Goal: Task Accomplishment & Management: Use online tool/utility

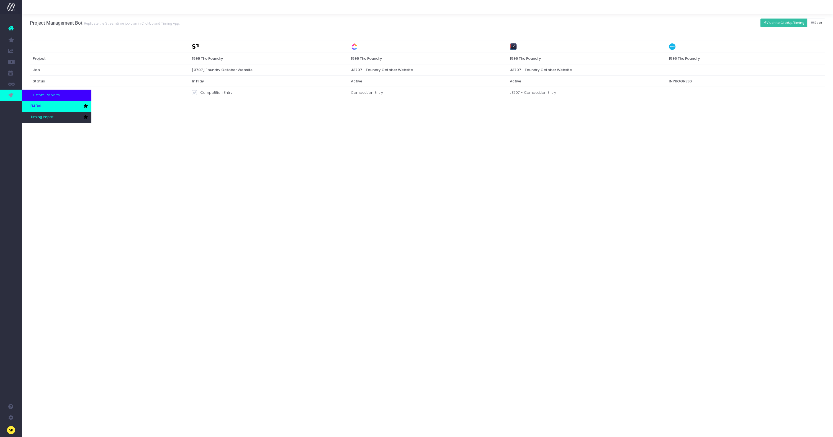
click at [34, 106] on span "PM Bot" at bounding box center [35, 106] width 11 height 5
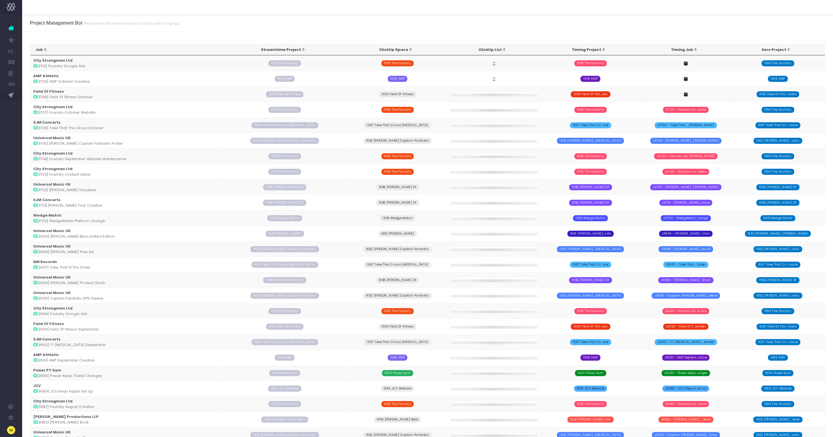
click at [612, 20] on div "Project Management Bot Replicate the Streamtime job plan in [GEOGRAPHIC_DATA] a…" at bounding box center [427, 23] width 811 height 18
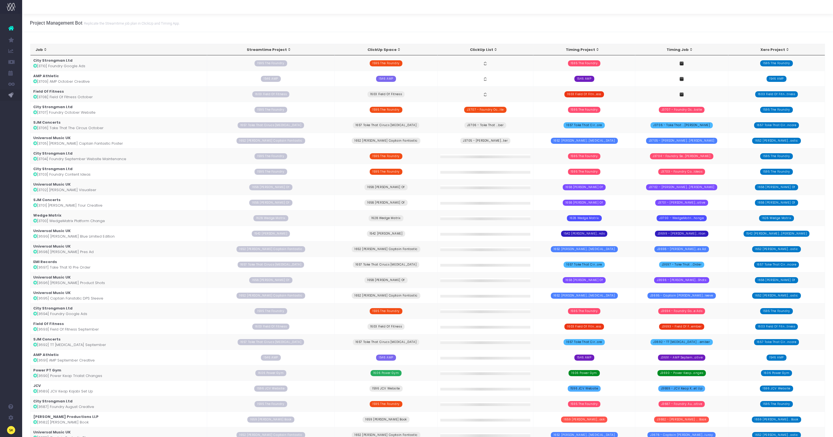
click at [73, 96] on td "Field Of Fitness [3708] Field Of Fitness October" at bounding box center [118, 94] width 177 height 16
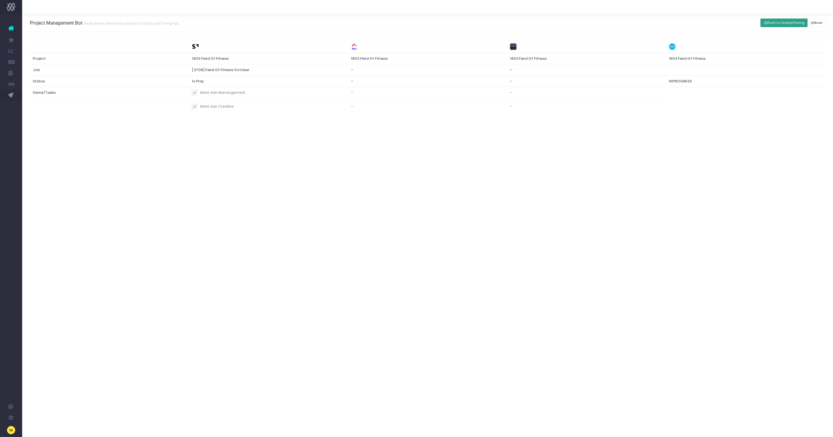
click at [774, 23] on button "Push to ClickUp/Timing" at bounding box center [783, 23] width 47 height 9
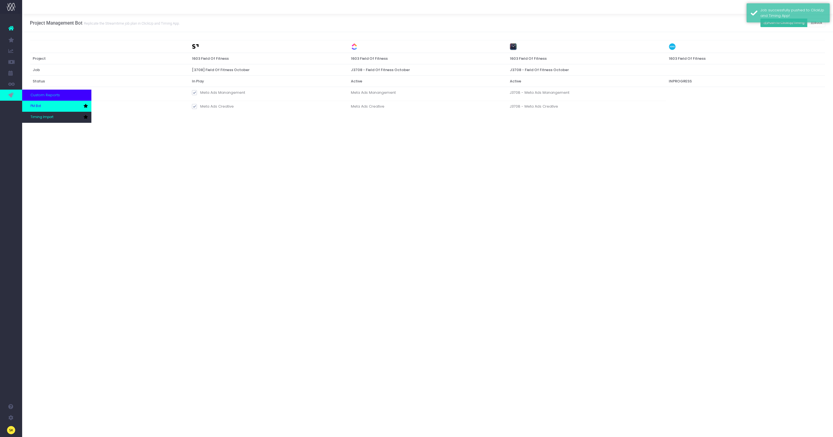
click at [37, 104] on span "PM Bot" at bounding box center [35, 106] width 11 height 5
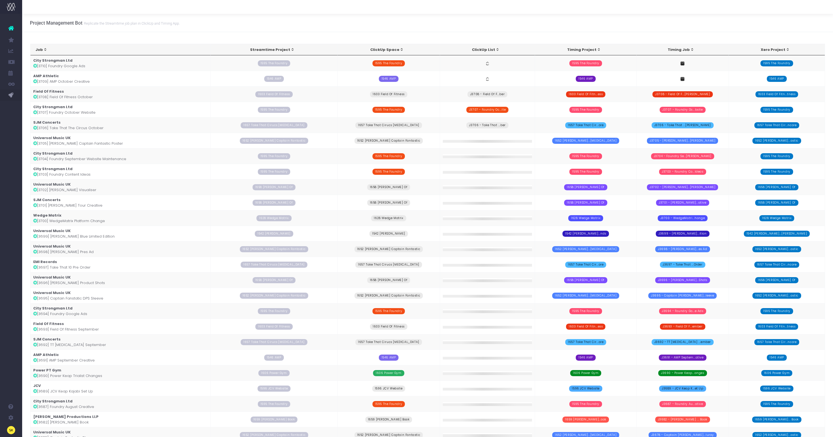
drag, startPoint x: 71, startPoint y: 82, endPoint x: 74, endPoint y: 82, distance: 3.6
click at [71, 82] on td "AMP Athletic [3709] AMP October Creative" at bounding box center [120, 79] width 180 height 16
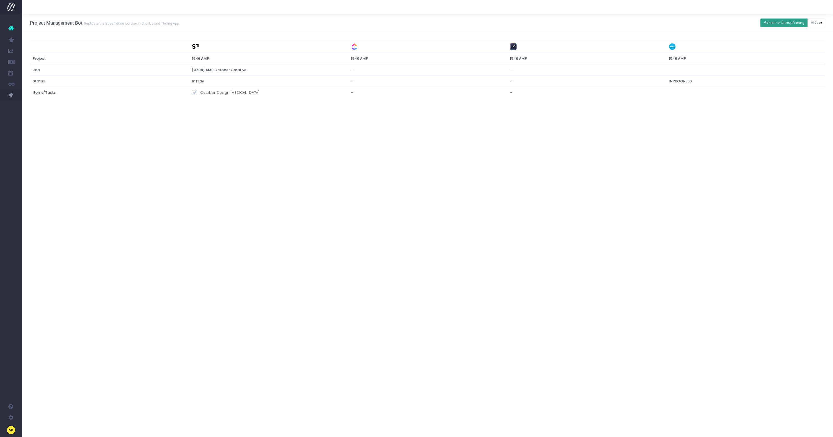
click at [787, 25] on button "Push to ClickUp/Timing" at bounding box center [783, 23] width 47 height 9
click at [10, 27] on icon at bounding box center [11, 28] width 6 height 7
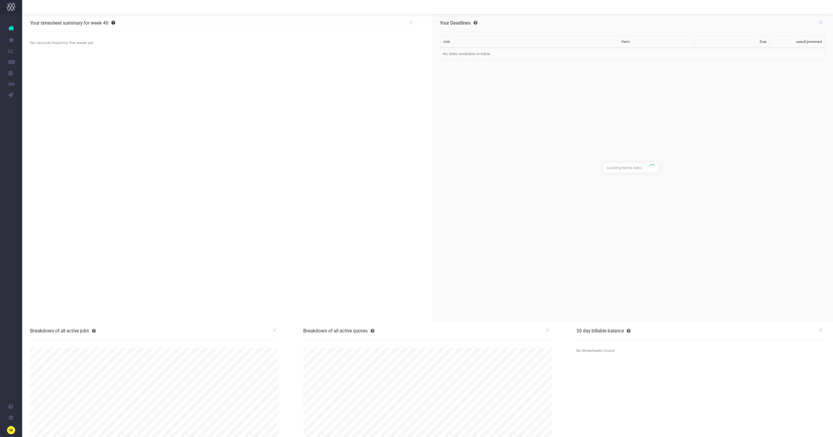
click at [36, 106] on span "PM Bot" at bounding box center [32, 106] width 5 height 10
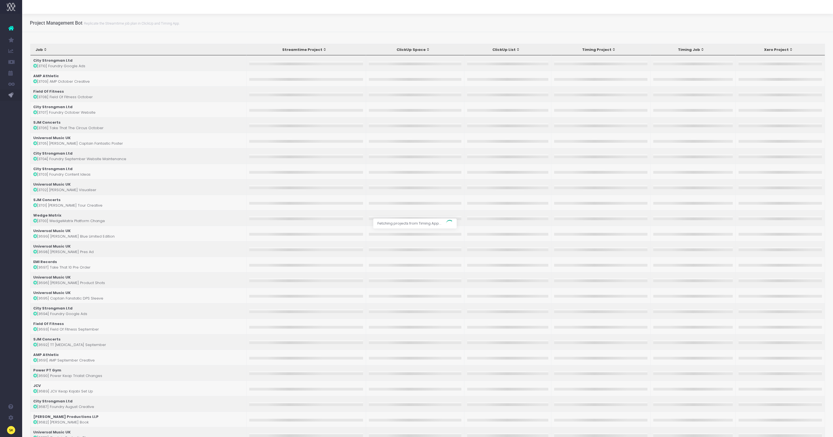
click at [133, 39] on div at bounding box center [416, 218] width 833 height 437
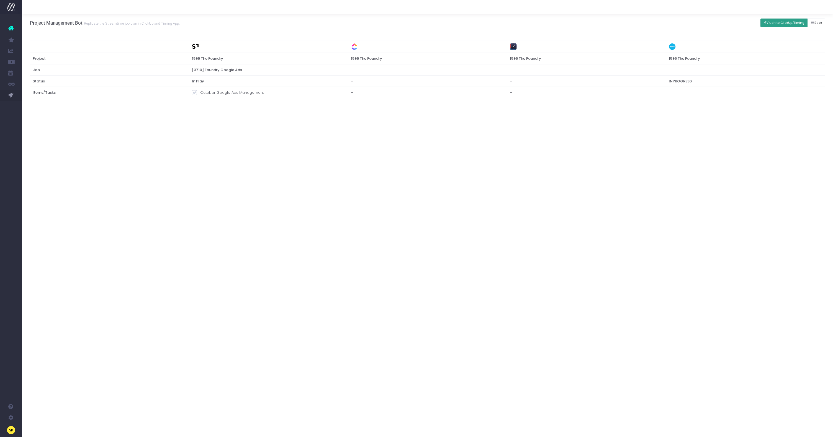
click at [780, 20] on button "Push to ClickUp/Timing" at bounding box center [783, 23] width 47 height 9
click at [43, 50] on span "New Forecast" at bounding box center [41, 50] width 22 height 5
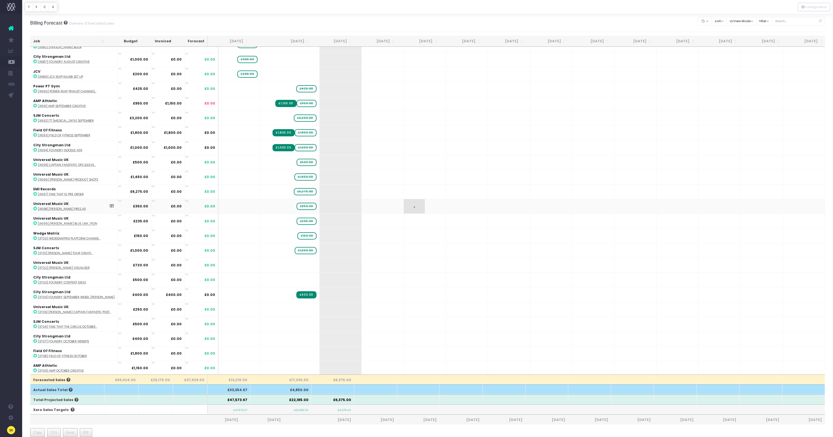
scroll to position [332, 0]
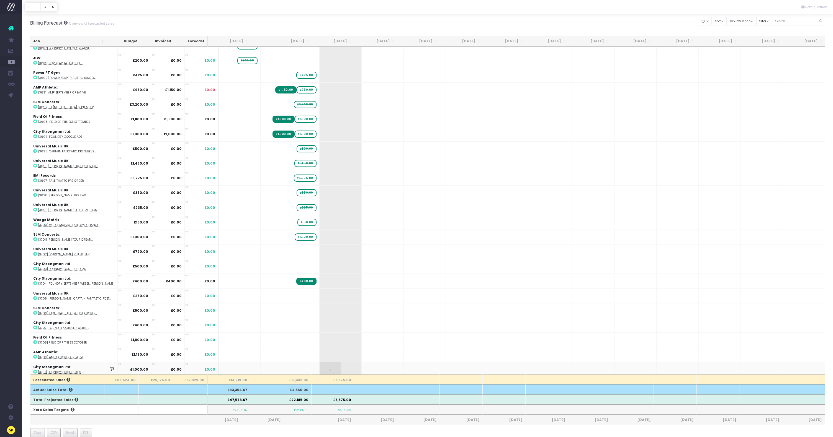
click at [328, 364] on span "+" at bounding box center [330, 370] width 21 height 14
click at [322, 366] on span "+" at bounding box center [330, 370] width 21 height 14
click at [320, 343] on body "Oh my... this is bad. wayahead wasn't able to load this page. Please contact su…" at bounding box center [416, 218] width 833 height 437
click at [320, 354] on span "+" at bounding box center [330, 355] width 21 height 14
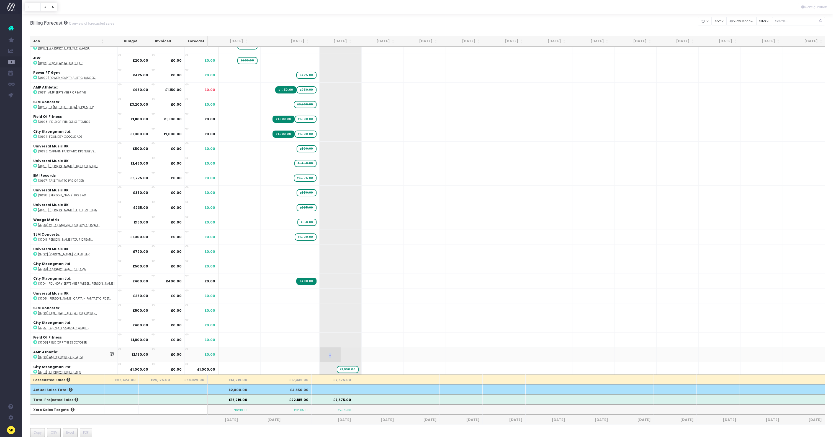
click at [320, 354] on span "+" at bounding box center [330, 355] width 21 height 14
click at [320, 338] on body "Oh my... this is bad. wayahead wasn't able to load this page. Please contact su…" at bounding box center [416, 218] width 833 height 437
click at [321, 338] on span "+" at bounding box center [330, 340] width 21 height 14
click at [312, 336] on body "Oh my... this is bad. wayahead wasn't able to load this page. Please contact su…" at bounding box center [416, 218] width 833 height 437
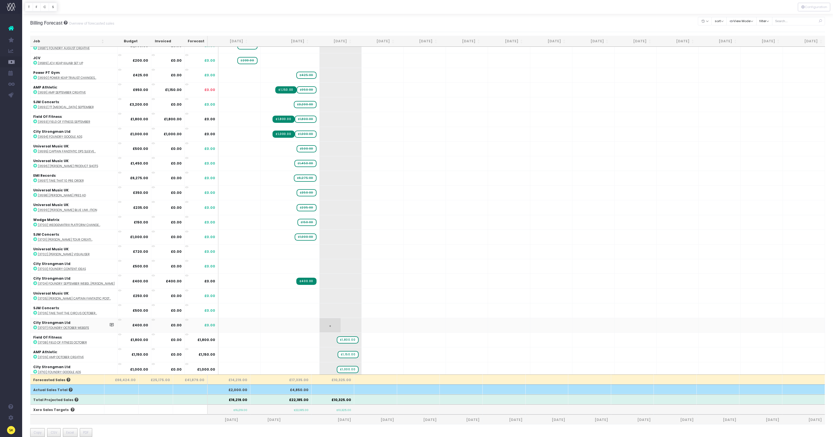
click at [322, 322] on span "+" at bounding box center [330, 325] width 21 height 14
click at [307, 324] on body "Oh my... this is bad. wayahead wasn't able to load this page. Please contact su…" at bounding box center [416, 218] width 833 height 437
click at [321, 310] on span "+" at bounding box center [330, 311] width 21 height 14
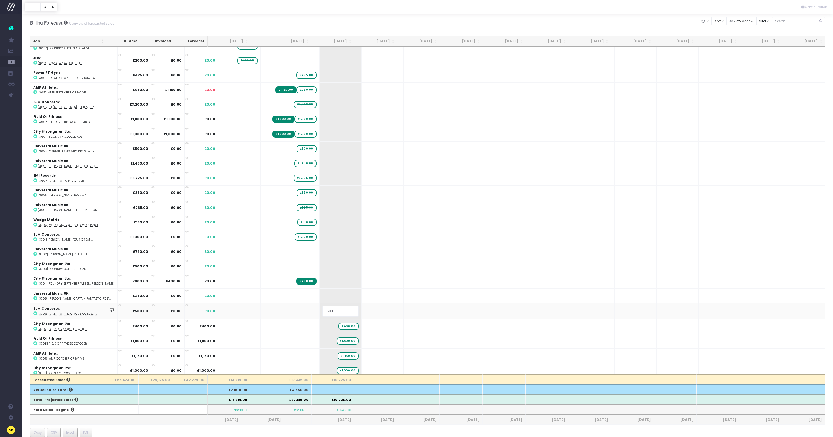
click at [295, 307] on body "Oh my... this is bad. wayahead wasn't able to load this page. Please contact su…" at bounding box center [416, 218] width 833 height 437
click at [322, 294] on span "+" at bounding box center [330, 296] width 21 height 14
click at [297, 293] on body "Oh my... this is bad. wayahead wasn't able to load this page. Please contact su…" at bounding box center [416, 218] width 833 height 437
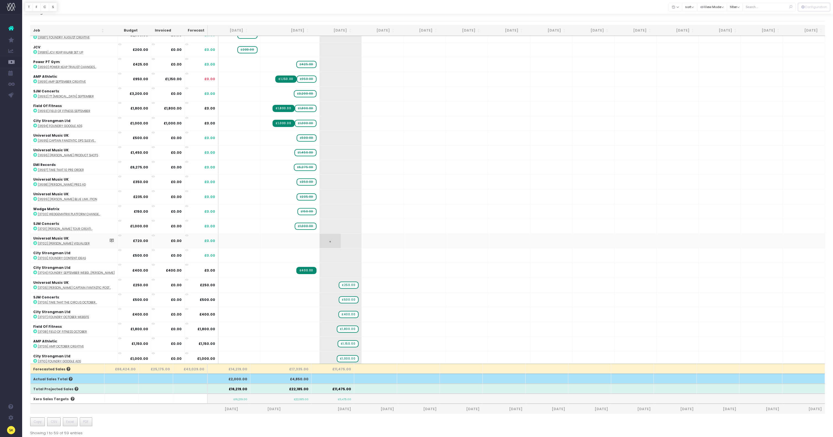
click at [321, 241] on span "+" at bounding box center [330, 241] width 21 height 14
click at [296, 242] on body "Oh my... this is bad. wayahead wasn't able to load this page. Please contact su…" at bounding box center [416, 207] width 833 height 437
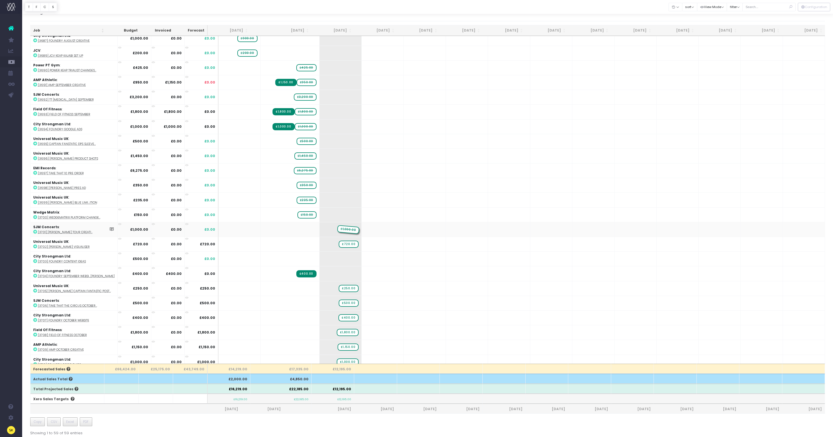
drag, startPoint x: 297, startPoint y: 228, endPoint x: 325, endPoint y: 228, distance: 28.2
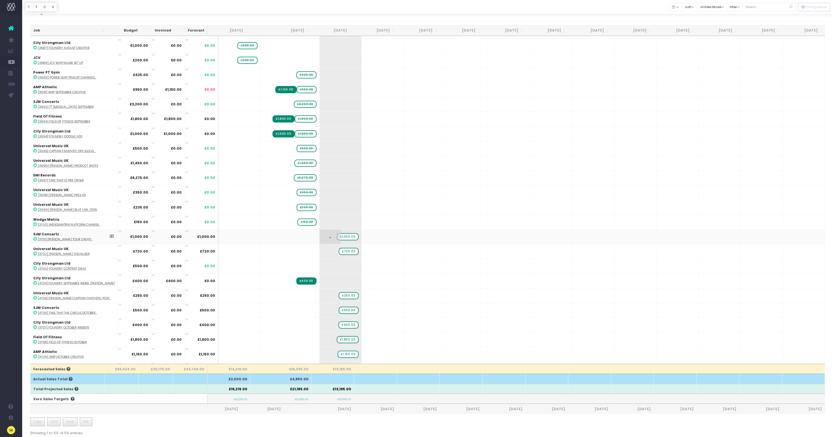
scroll to position [318, 0]
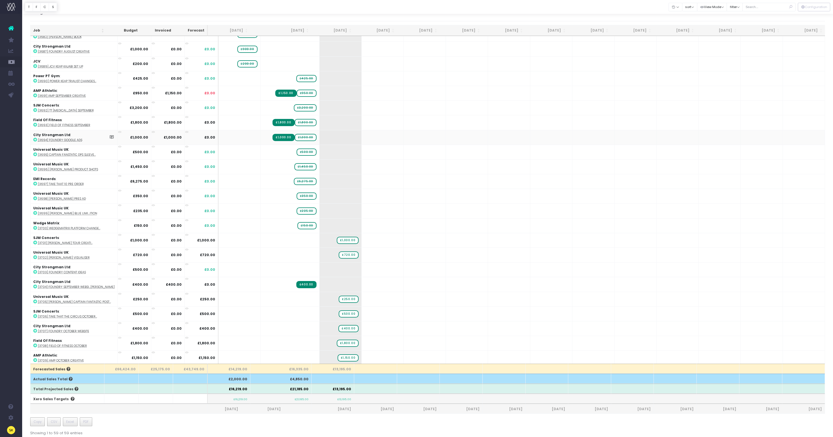
click at [298, 137] on span "£1,000.00" at bounding box center [306, 137] width 22 height 7
click at [297, 120] on span "£1,800.00" at bounding box center [306, 122] width 22 height 7
click at [298, 92] on span "£950.00" at bounding box center [307, 93] width 20 height 7
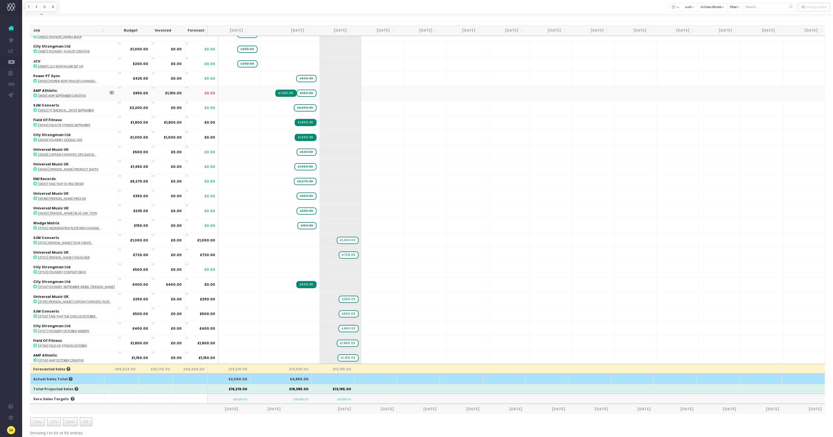
click at [298, 92] on span "£950.00" at bounding box center [307, 93] width 20 height 7
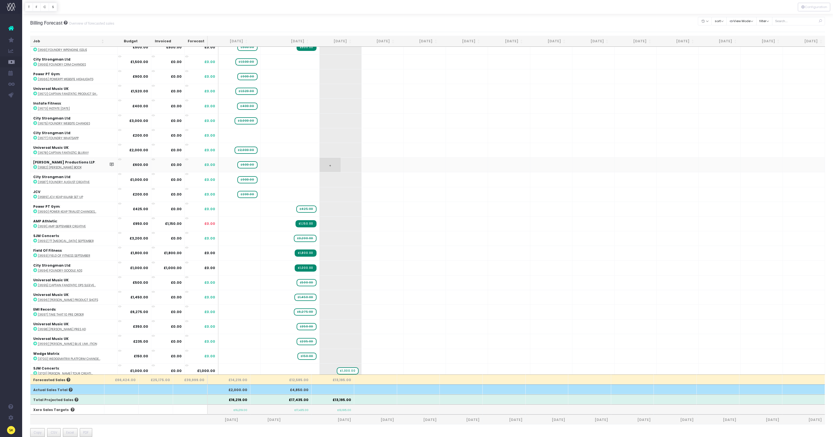
scroll to position [110, 0]
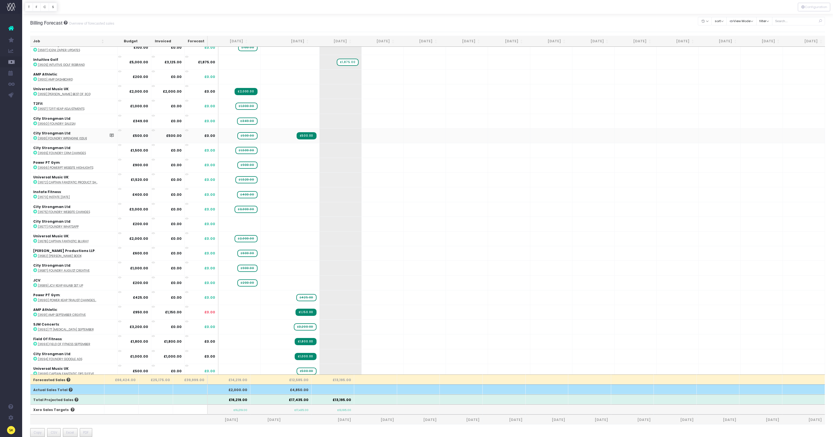
click at [237, 135] on span "£500.00" at bounding box center [247, 135] width 20 height 7
click at [267, 121] on td at bounding box center [290, 121] width 59 height 15
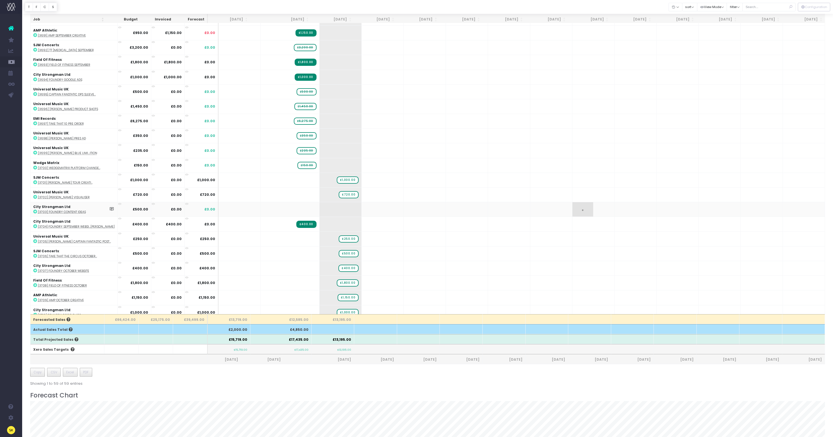
scroll to position [332, 0]
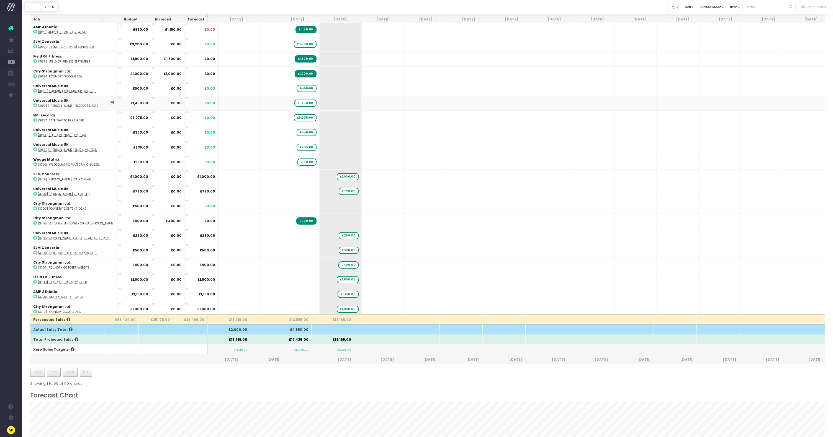
click at [31, 105] on td "Universal Music UK : [3696] James Product Shots" at bounding box center [73, 103] width 87 height 15
click at [35, 105] on span "PM Bot" at bounding box center [35, 106] width 11 height 5
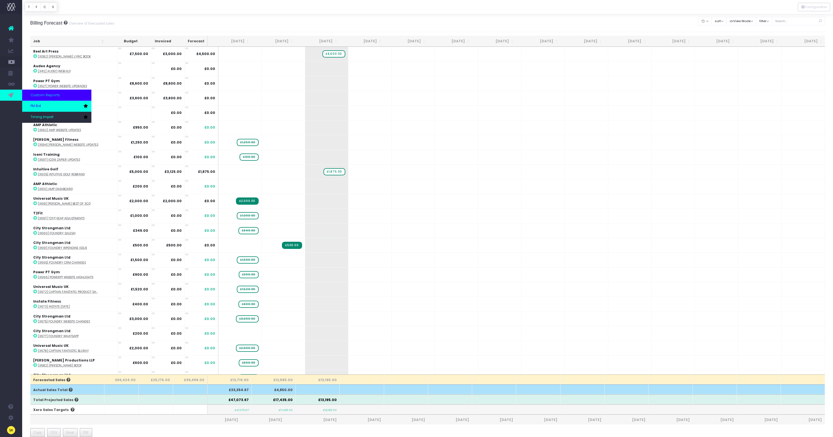
click at [42, 109] on link "PM Bot" at bounding box center [56, 106] width 69 height 11
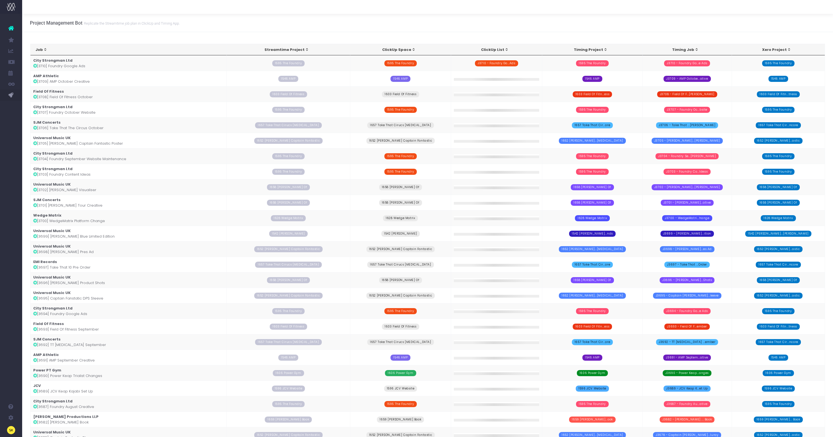
click at [86, 112] on td "City Strongman Ltd [3707] Foundry October Website" at bounding box center [128, 110] width 196 height 16
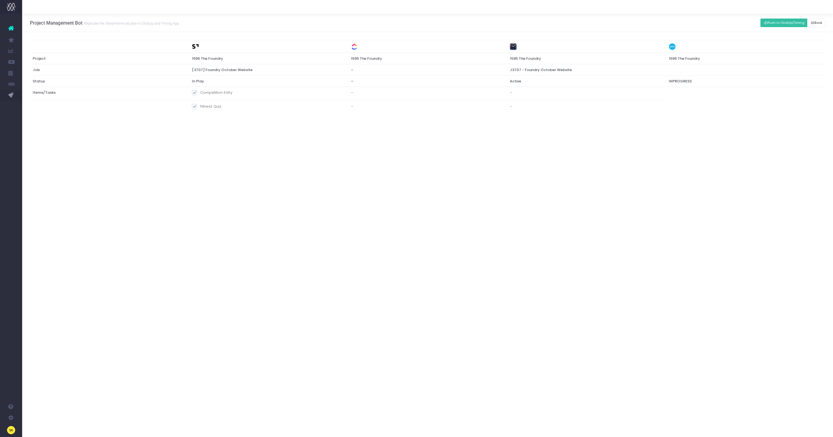
click at [197, 92] on label "Competition Entry" at bounding box center [212, 93] width 40 height 6
click at [200, 92] on input "Competition Entry" at bounding box center [202, 92] width 4 height 4
checkbox input "false"
click at [779, 24] on button "Push to ClickUp/Timing" at bounding box center [783, 23] width 47 height 9
click at [276, 192] on div at bounding box center [416, 218] width 833 height 437
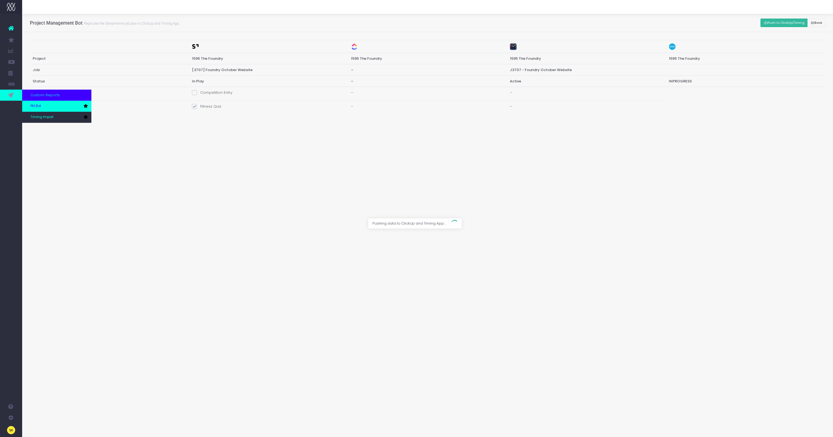
click at [38, 107] on span "PM Bot" at bounding box center [35, 106] width 11 height 5
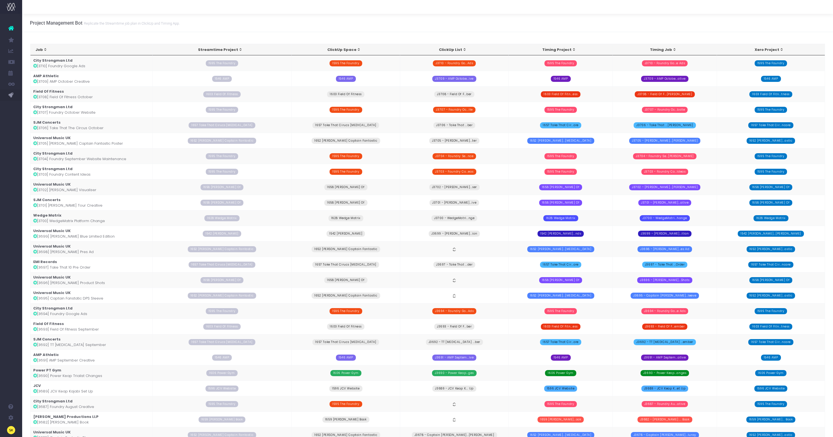
click at [119, 89] on td "Field Of Fitness [3708] Field Of Fitness October" at bounding box center [91, 94] width 122 height 16
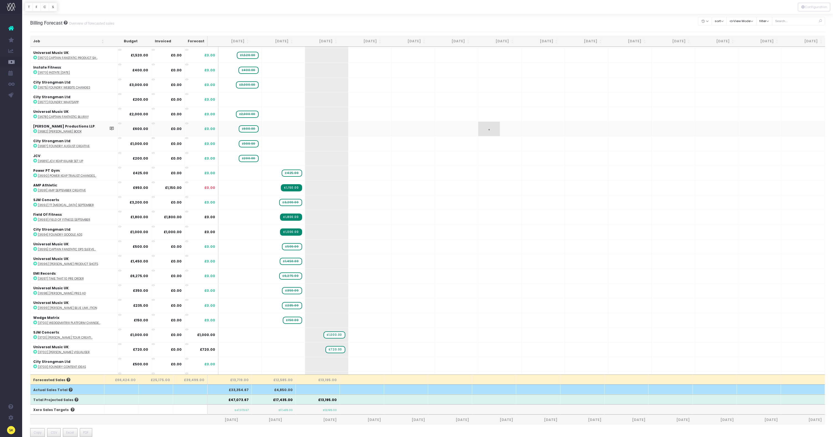
scroll to position [204, 0]
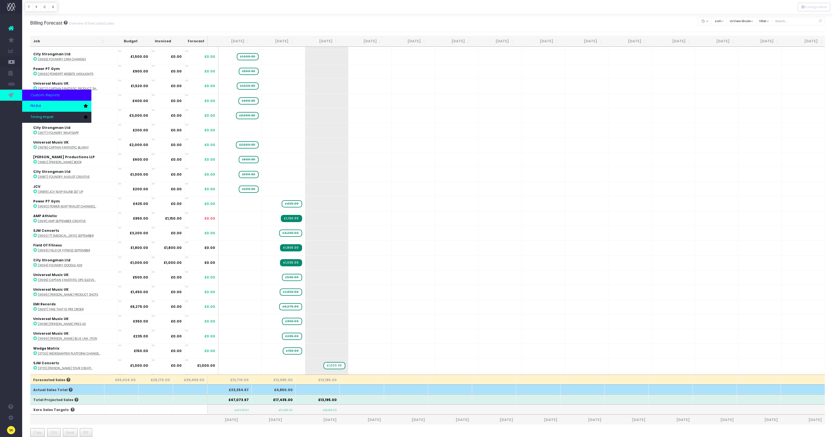
click at [38, 105] on span "PM Bot" at bounding box center [35, 106] width 11 height 5
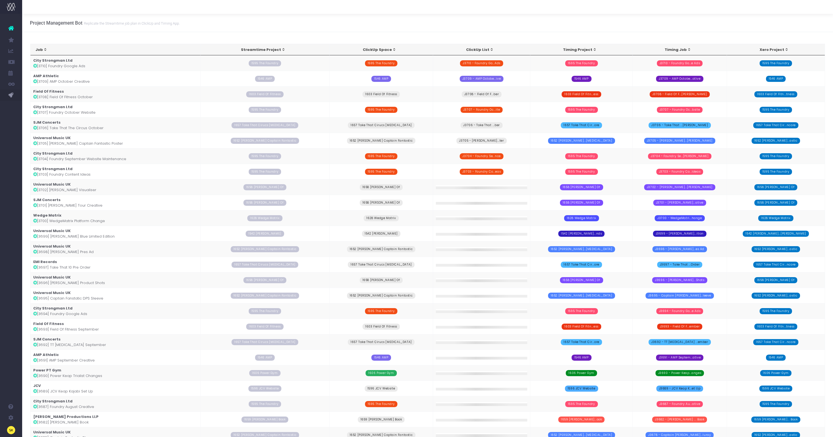
click at [91, 112] on td "City Strongman Ltd [3707] Foundry October Website" at bounding box center [115, 110] width 170 height 16
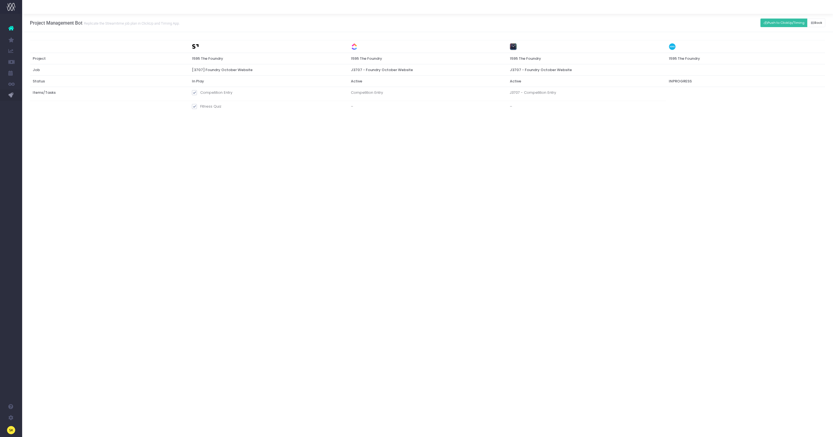
click at [193, 92] on span at bounding box center [194, 92] width 5 height 5
click at [200, 92] on input "Competition Entry" at bounding box center [202, 92] width 4 height 4
checkbox input "false"
click at [778, 25] on button "Push to ClickUp/Timing" at bounding box center [783, 23] width 47 height 9
click at [395, 199] on div "Project Management Bot Replicate the Streamtime job plan in [GEOGRAPHIC_DATA] a…" at bounding box center [427, 226] width 811 height 424
